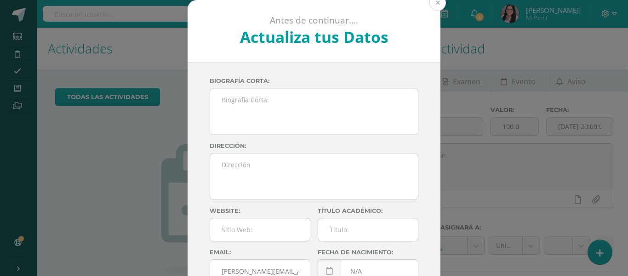
click at [431, 6] on button at bounding box center [438, 2] width 17 height 17
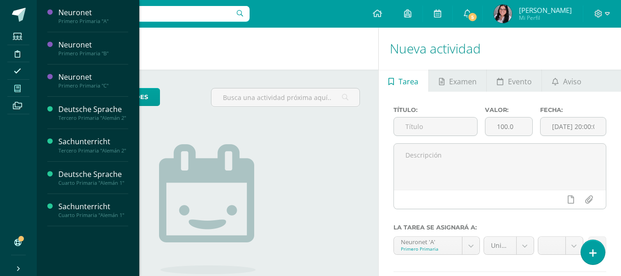
click at [20, 88] on icon at bounding box center [17, 88] width 6 height 7
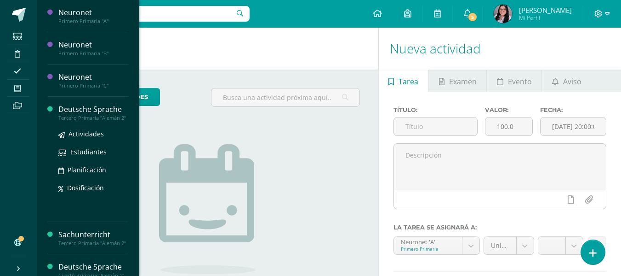
click at [60, 109] on div "Deutsche Sprache" at bounding box center [93, 109] width 70 height 11
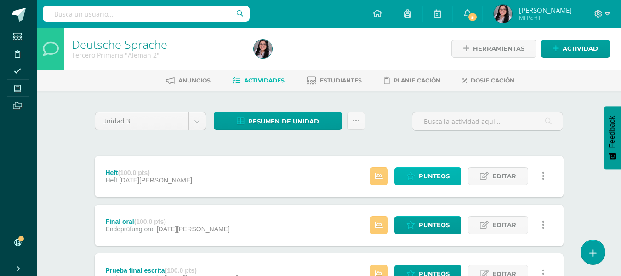
click at [426, 167] on link "Punteos" at bounding box center [428, 176] width 67 height 18
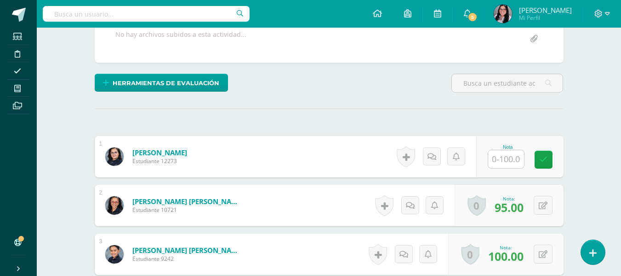
scroll to position [184, 0]
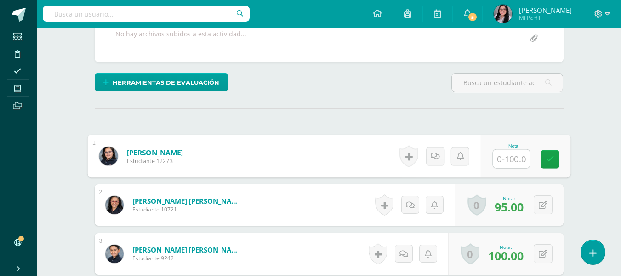
click at [501, 153] on input "text" at bounding box center [511, 158] width 37 height 18
type input "85"
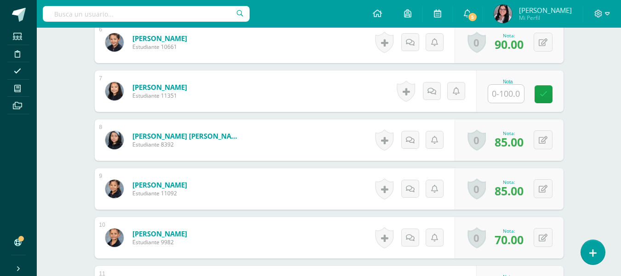
scroll to position [546, 0]
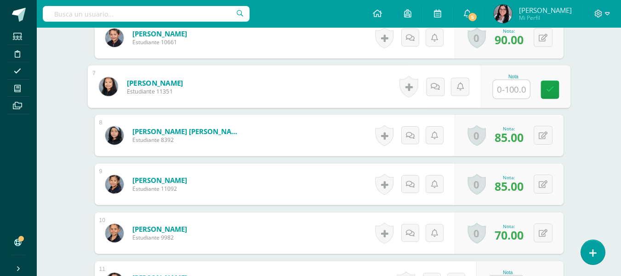
click at [497, 87] on input "text" at bounding box center [511, 89] width 37 height 18
type input "100"
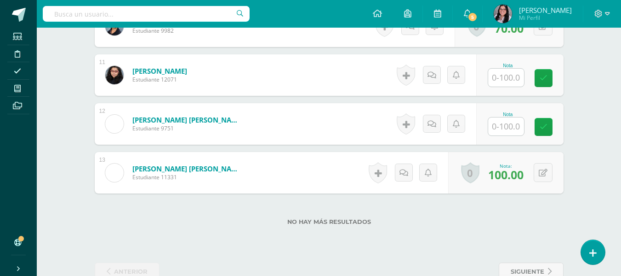
scroll to position [776, 0]
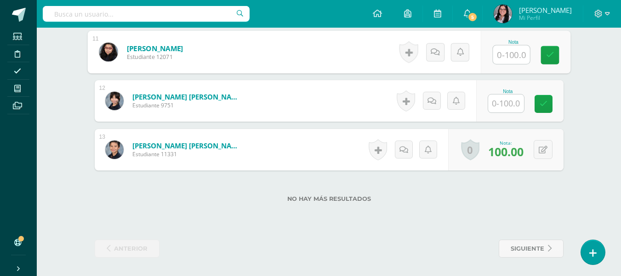
click at [507, 56] on input "text" at bounding box center [511, 55] width 37 height 18
type input "90"
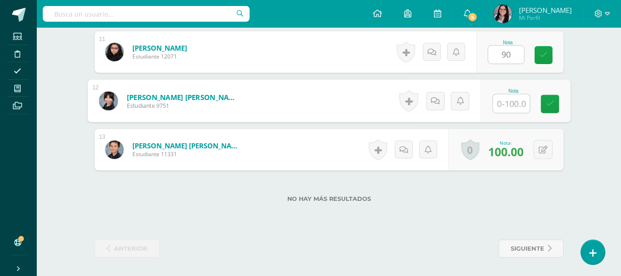
type input "0"
type input "90"
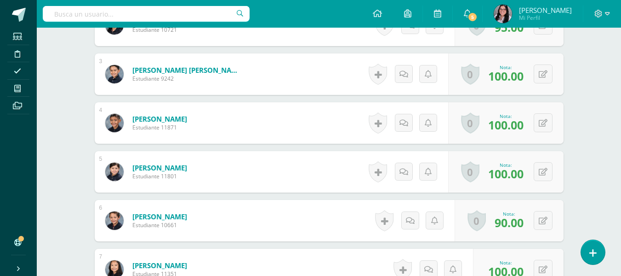
scroll to position [0, 0]
